Goal: Find specific page/section: Find specific page/section

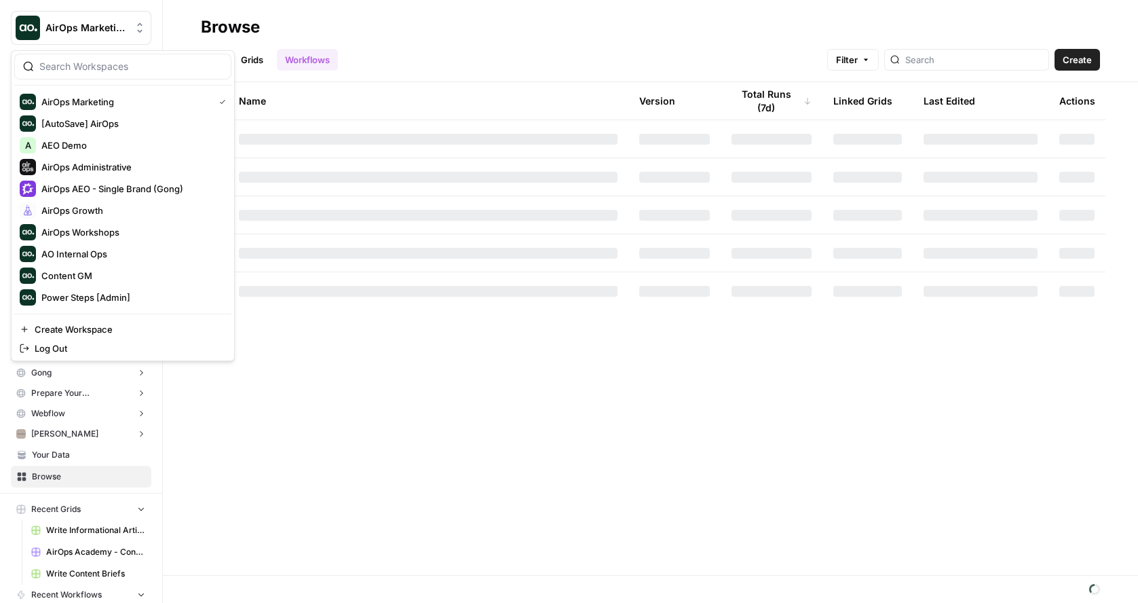
click at [141, 33] on icon "Workspace: AirOps Marketing" at bounding box center [140, 28] width 14 height 14
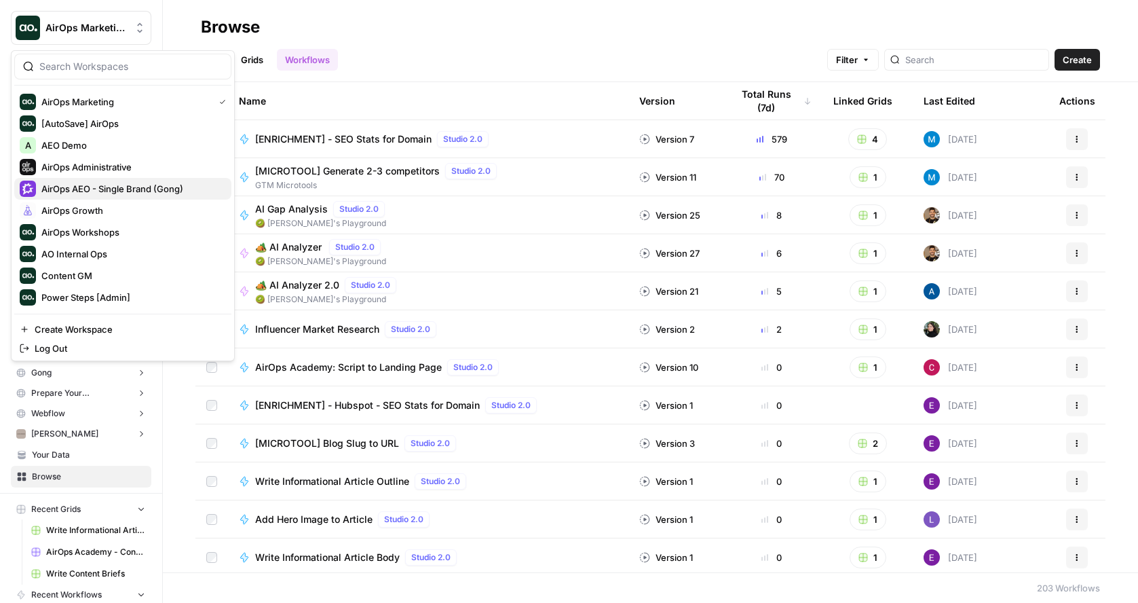
click at [210, 185] on span "AirOps AEO - Single Brand (Gong)" at bounding box center [130, 189] width 179 height 14
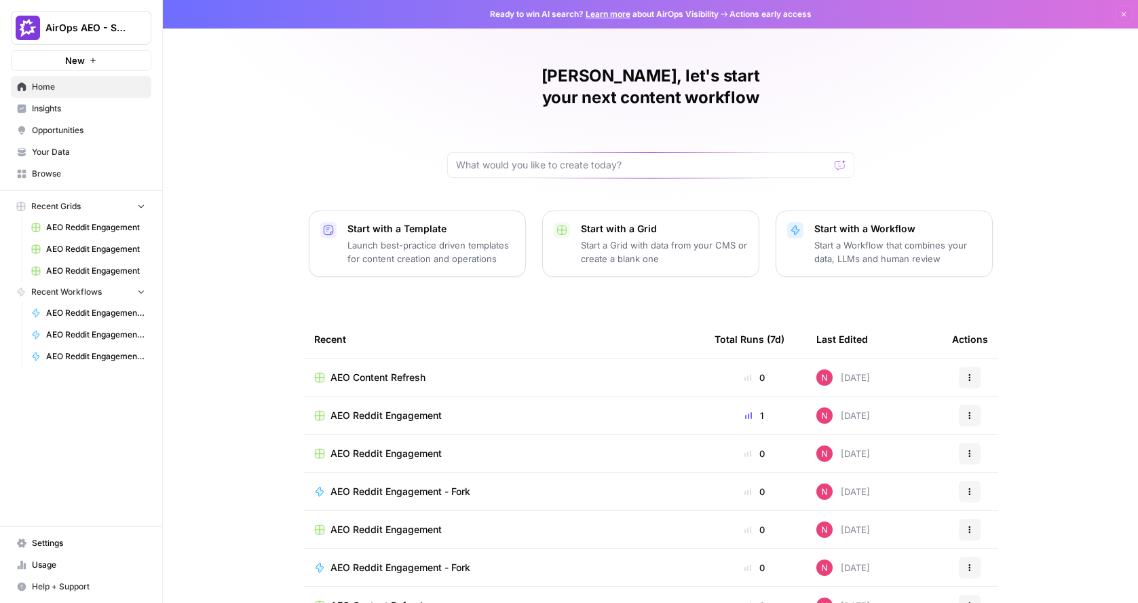
click at [71, 127] on span "Opportunities" at bounding box center [88, 130] width 113 height 12
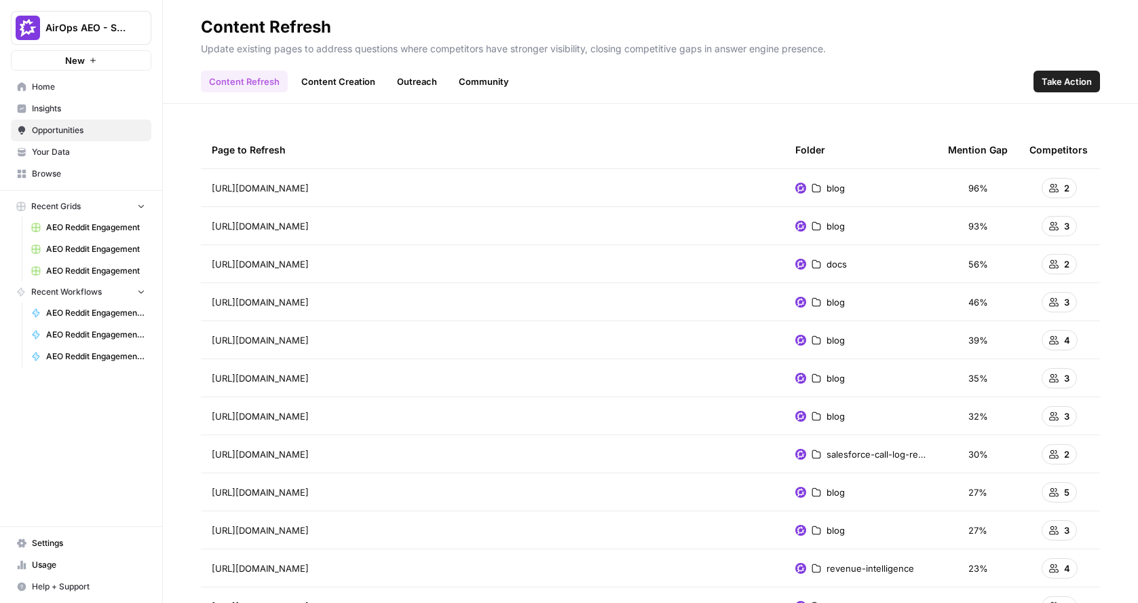
click at [976, 191] on span "96%" at bounding box center [978, 188] width 20 height 14
click at [833, 191] on span "blog" at bounding box center [835, 188] width 18 height 14
click at [803, 188] on img at bounding box center [800, 188] width 11 height 11
click at [1065, 188] on span "2" at bounding box center [1066, 188] width 5 height 14
